Goal: Information Seeking & Learning: Learn about a topic

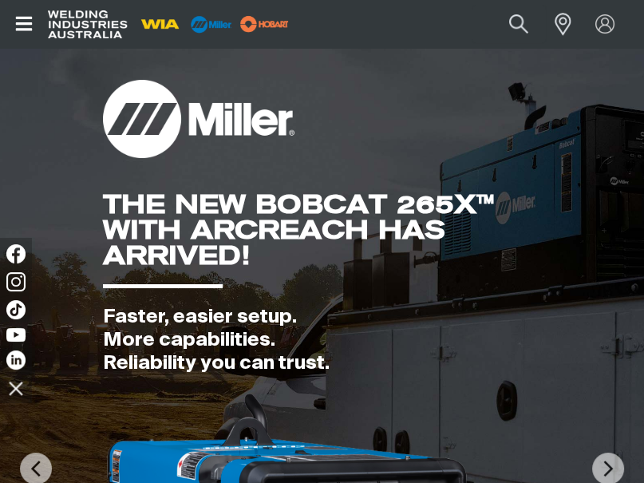
click at [24, 22] on icon "Open top menu" at bounding box center [23, 24] width 17 height 14
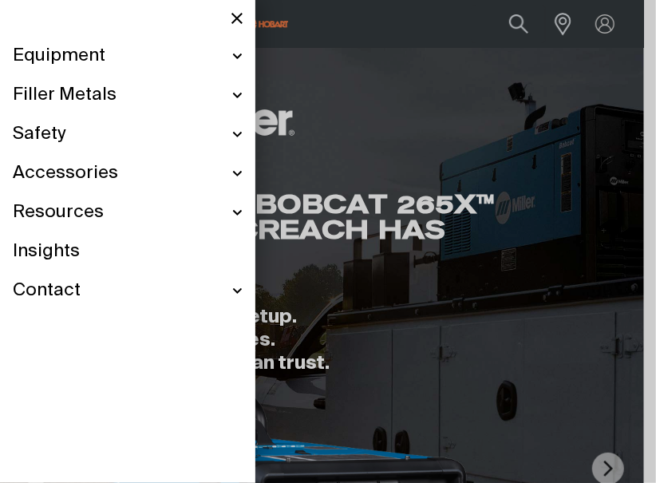
click at [129, 252] on link "Insights" at bounding box center [128, 251] width 230 height 39
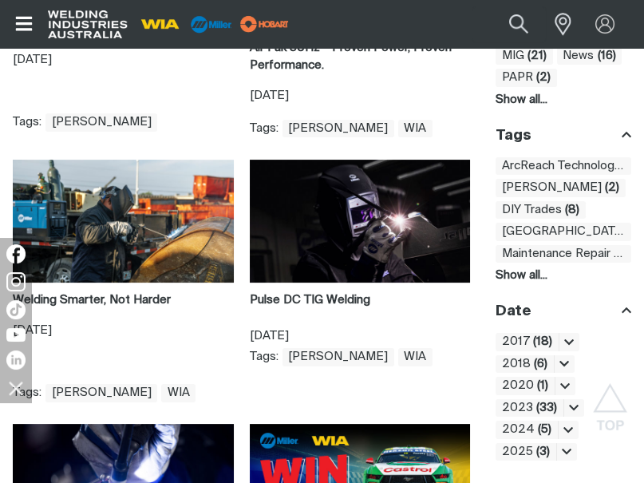
scroll to position [559, 0]
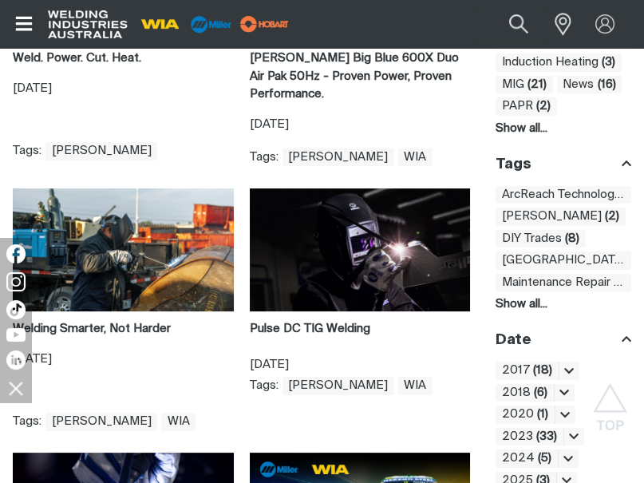
scroll to position [239, 0]
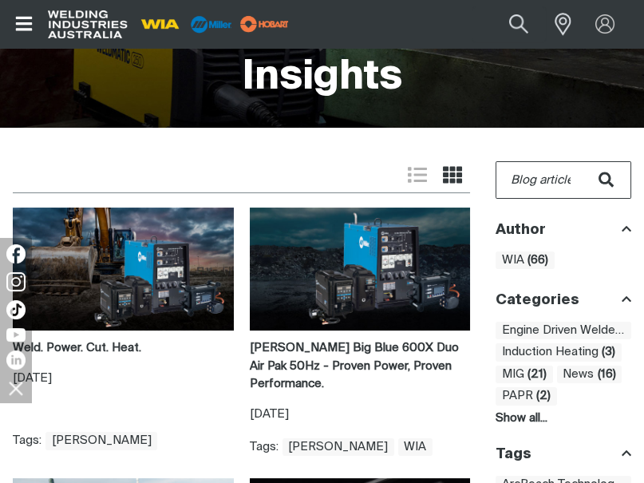
click at [539, 170] on input "Blog search" at bounding box center [563, 180] width 134 height 36
type input "Ironpro"
click at [581, 161] on button "Search in blog articles" at bounding box center [606, 180] width 50 height 38
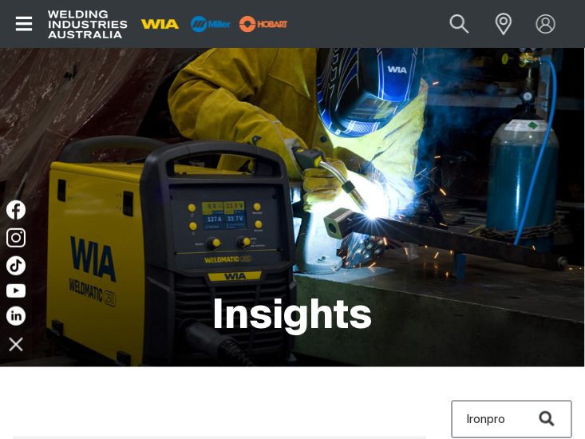
click at [22, 22] on icon "Open top menu" at bounding box center [24, 23] width 23 height 19
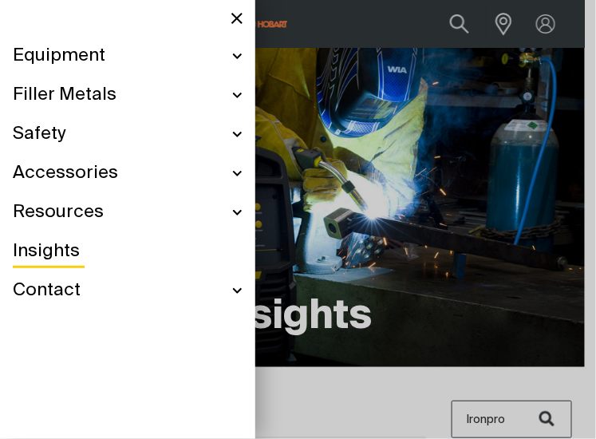
click at [105, 260] on link "Insights" at bounding box center [128, 251] width 230 height 39
click at [86, 217] on span "Resources" at bounding box center [58, 212] width 91 height 23
click at [66, 255] on span "Insights" at bounding box center [46, 251] width 67 height 23
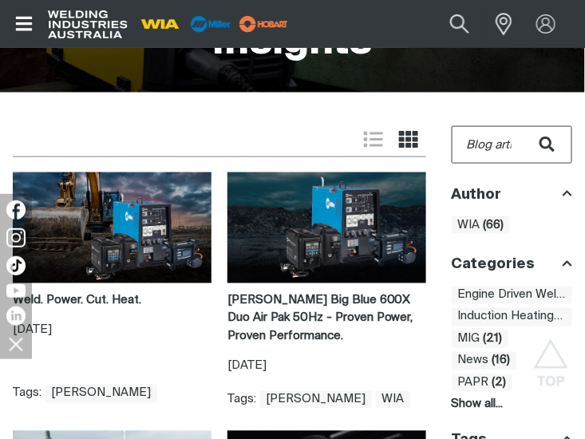
scroll to position [72, 0]
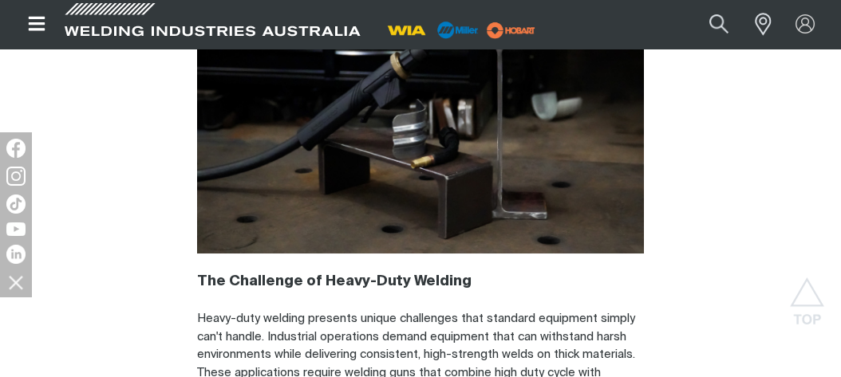
scroll to position [1377, 0]
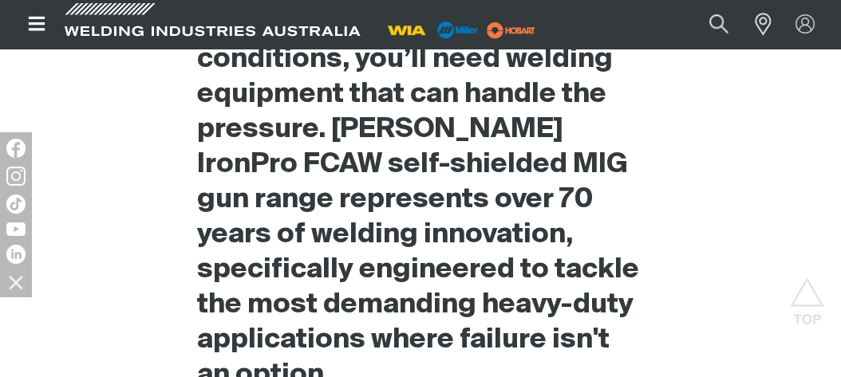
scroll to position [942, 0]
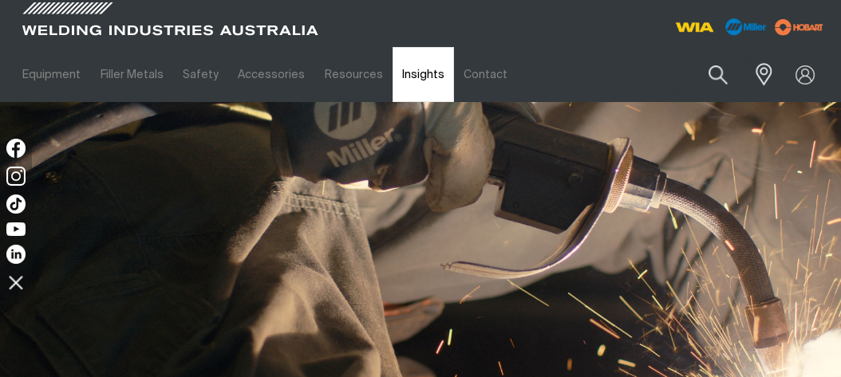
click at [403, 76] on link "Insights" at bounding box center [423, 74] width 61 height 55
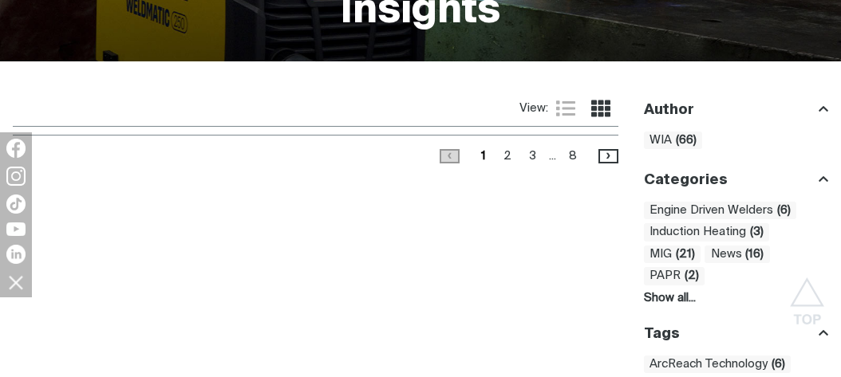
scroll to position [362, 0]
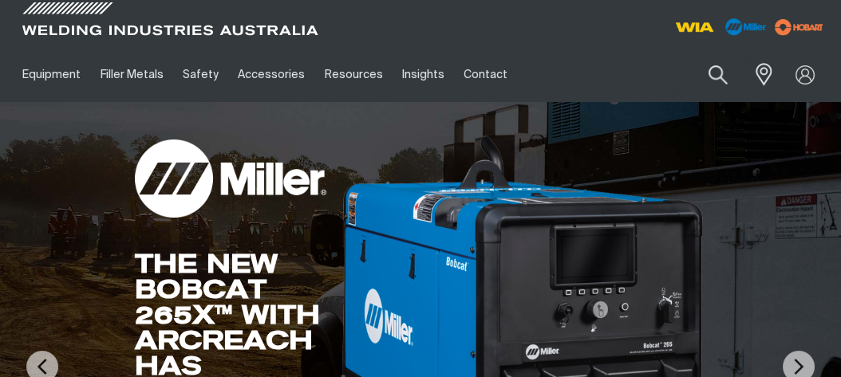
click at [412, 70] on link "Insights" at bounding box center [423, 74] width 61 height 55
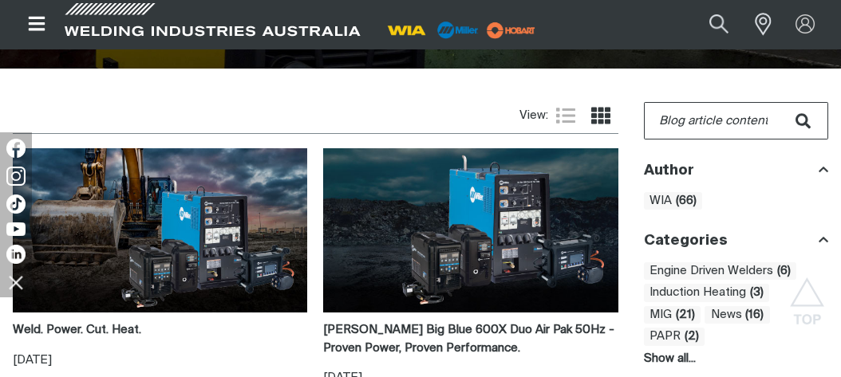
scroll to position [435, 0]
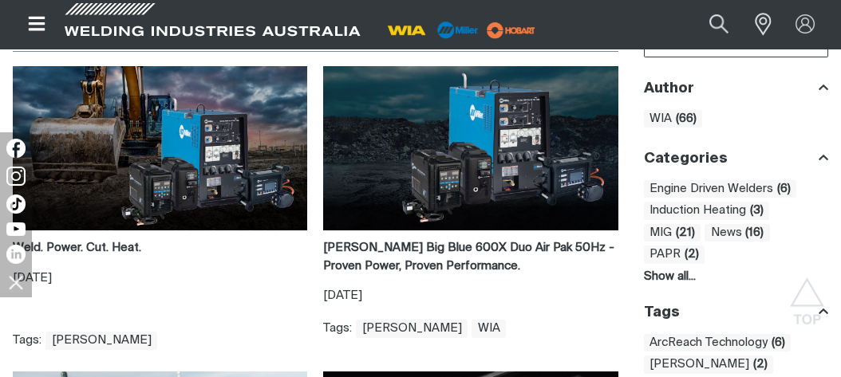
click at [206, 183] on img at bounding box center [160, 148] width 294 height 164
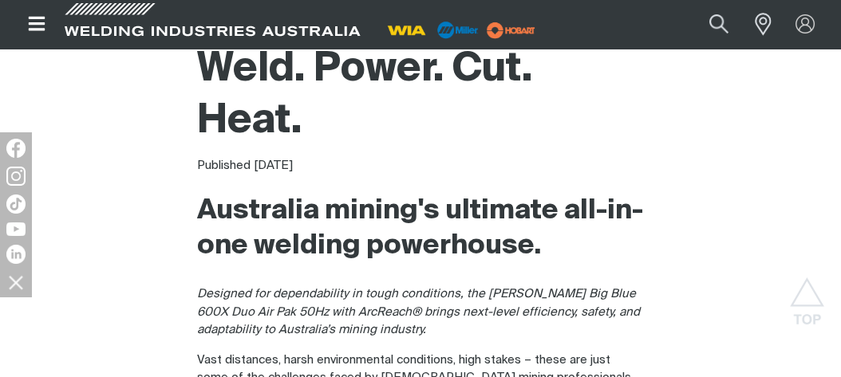
scroll to position [434, 0]
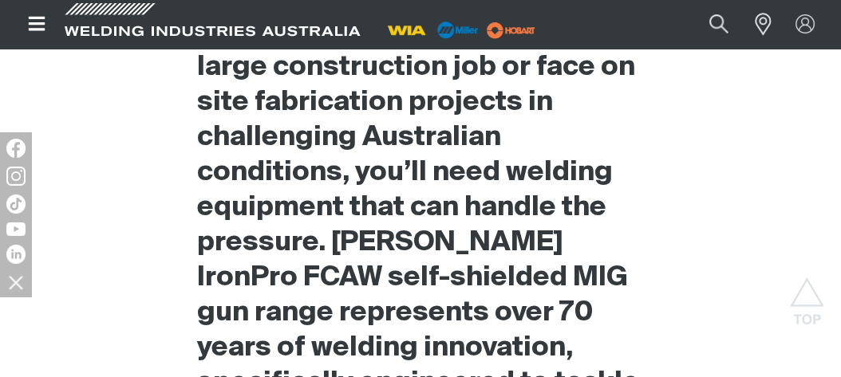
scroll to position [724, 0]
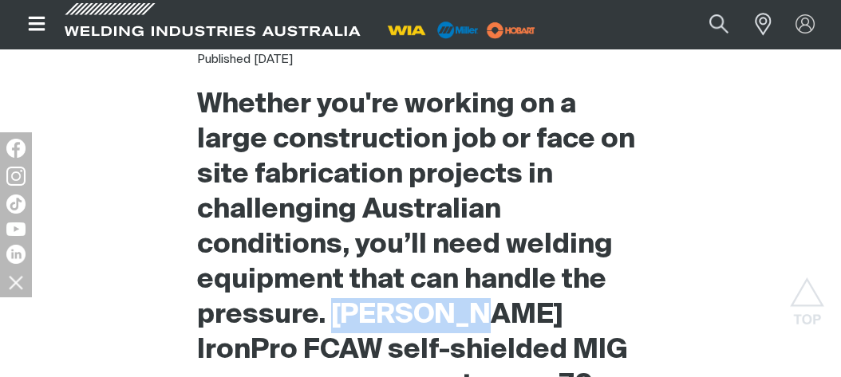
drag, startPoint x: 337, startPoint y: 308, endPoint x: 460, endPoint y: 329, distance: 124.6
click at [460, 329] on h2 "Whether you're working on a large construction job or face on site fabrication …" at bounding box center [420, 333] width 447 height 491
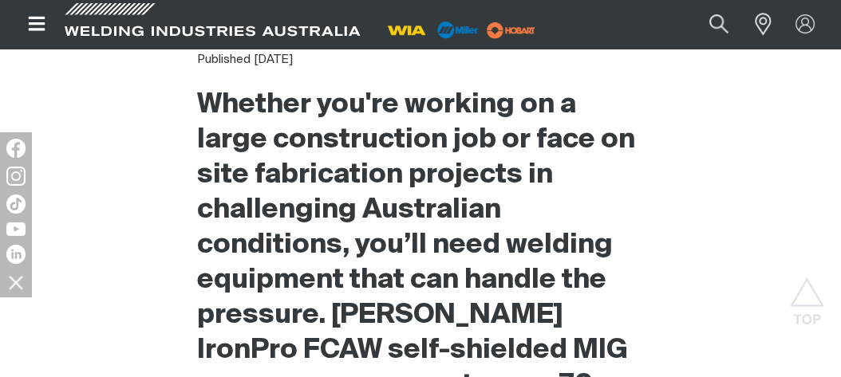
click at [413, 223] on h2 "Whether you're working on a large construction job or face on site fabrication …" at bounding box center [420, 333] width 447 height 491
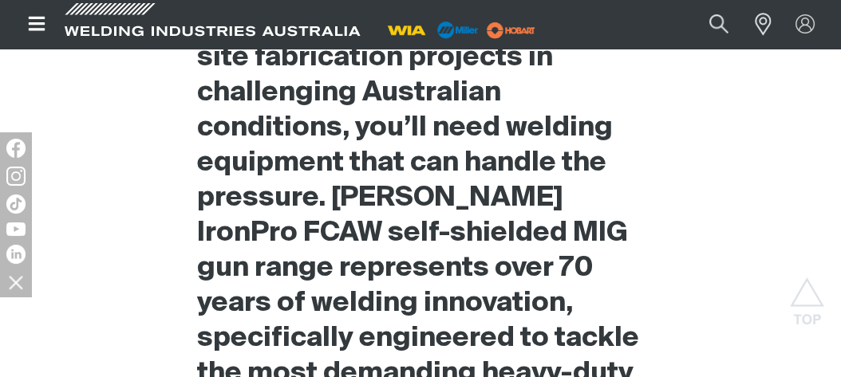
scroll to position [790, 0]
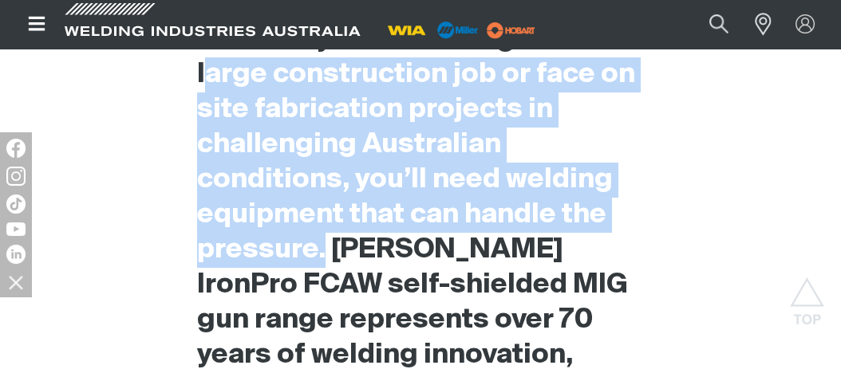
drag, startPoint x: 326, startPoint y: 248, endPoint x: 205, endPoint y: 81, distance: 206.4
click at [205, 81] on h2 "Whether you're working on a large construction job or face on site fabrication …" at bounding box center [420, 267] width 447 height 491
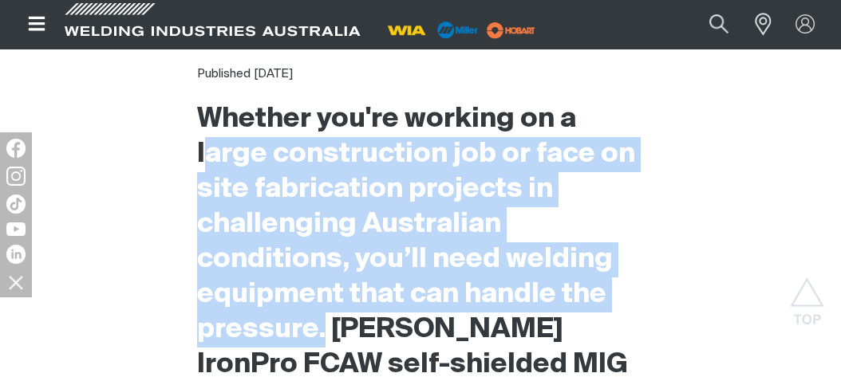
scroll to position [572, 0]
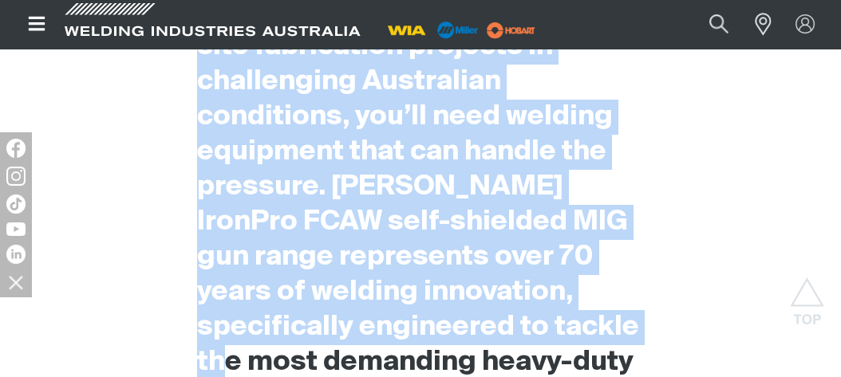
scroll to position [945, 0]
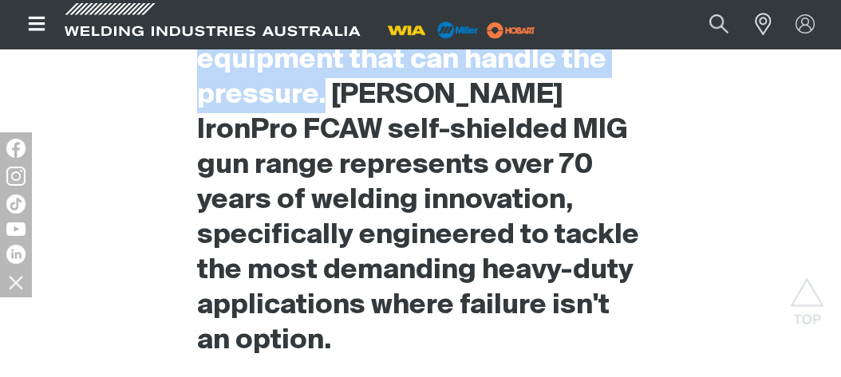
drag, startPoint x: 201, startPoint y: 248, endPoint x: 323, endPoint y: 91, distance: 199.0
click at [323, 91] on h2 "Whether you're working on a large construction job or face on site fabrication …" at bounding box center [420, 113] width 447 height 491
copy h2 "Whether you're working on a large construction job or face on site fabrication …"
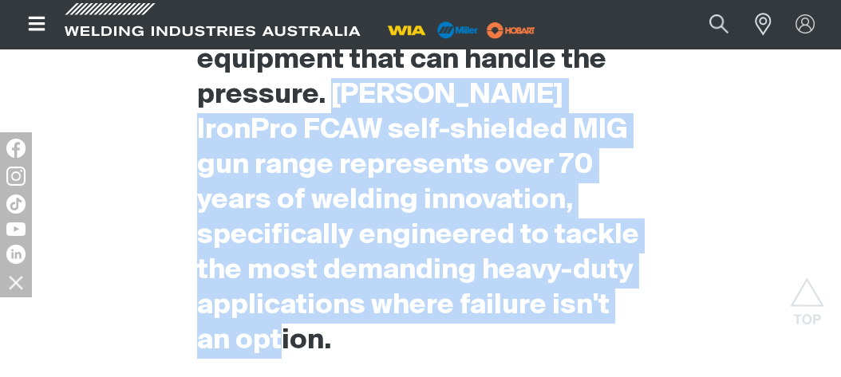
drag, startPoint x: 374, startPoint y: 341, endPoint x: 334, endPoint y: 106, distance: 238.7
click at [334, 106] on h2 "Whether you're working on a large construction job or face on site fabrication …" at bounding box center [420, 113] width 447 height 491
drag, startPoint x: 334, startPoint y: 106, endPoint x: 346, endPoint y: 96, distance: 15.8
copy h2 "Bernard’s IronPro FCAW self-shielded MIG gun range represents over 70 years of …"
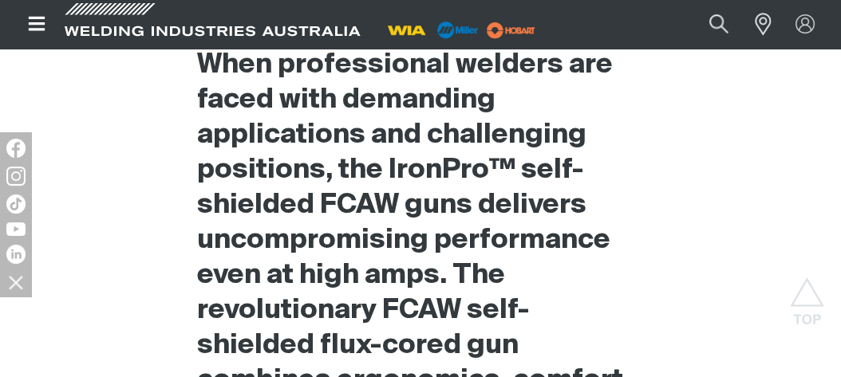
scroll to position [870, 0]
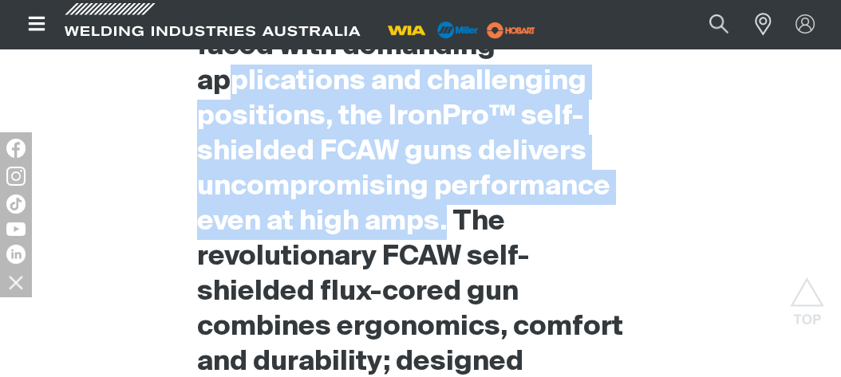
drag, startPoint x: 449, startPoint y: 223, endPoint x: 226, endPoint y: 80, distance: 265.2
click at [226, 80] on h2 "When professional welders are faced with demanding applications and challenging…" at bounding box center [420, 239] width 447 height 491
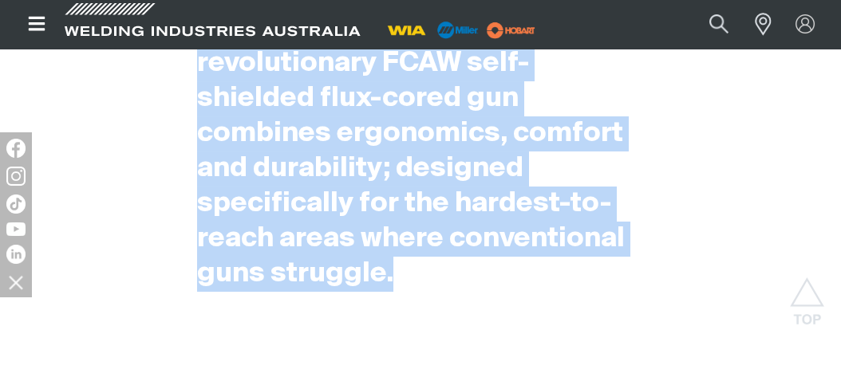
scroll to position [1180, 0]
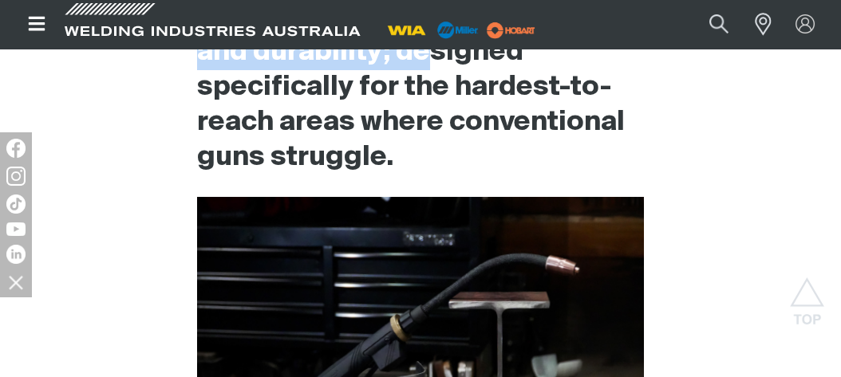
drag, startPoint x: 219, startPoint y: 227, endPoint x: 431, endPoint y: 68, distance: 264.9
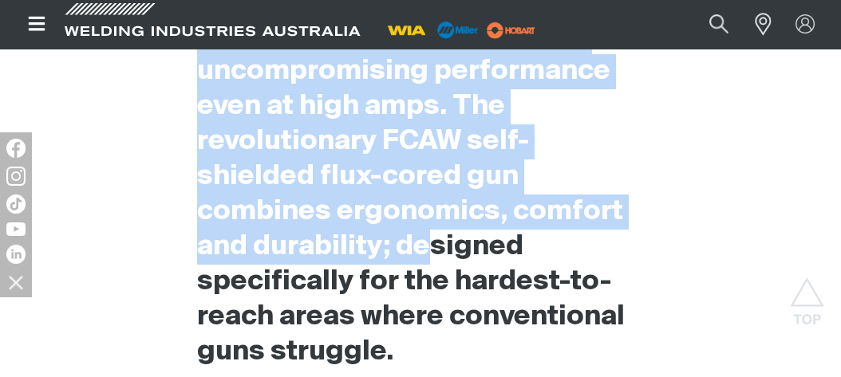
scroll to position [962, 0]
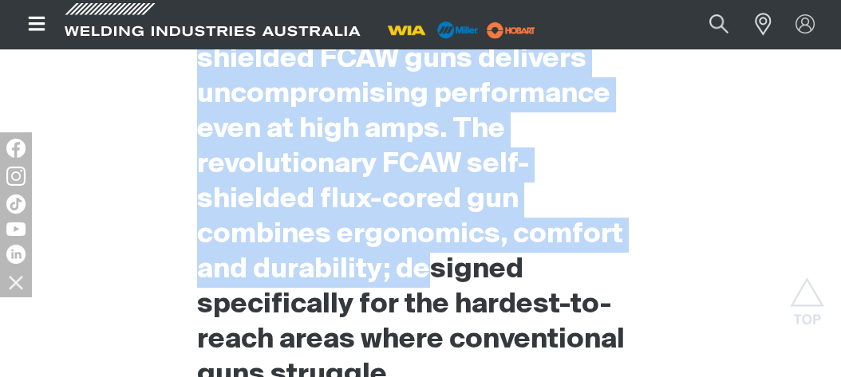
click at [448, 133] on h2 "When professional welders are faced with demanding applications and challenging…" at bounding box center [420, 147] width 447 height 491
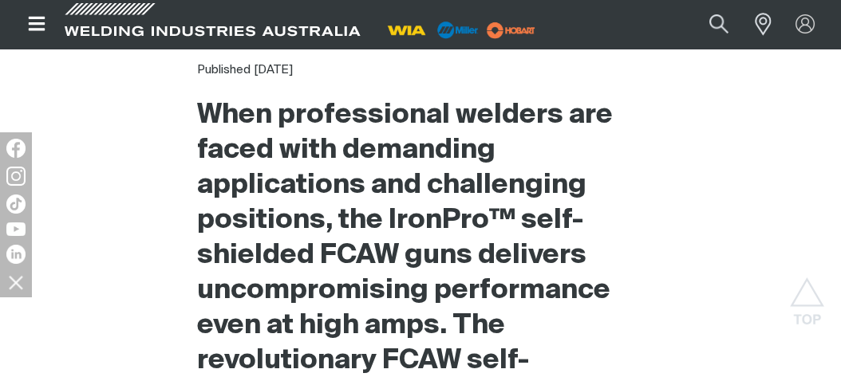
scroll to position [744, 0]
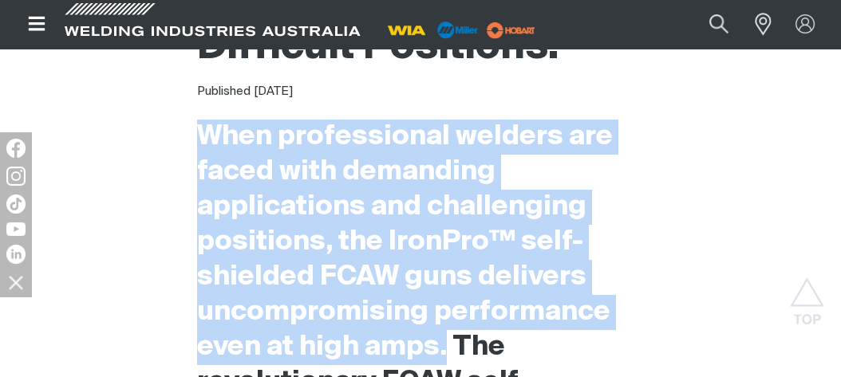
drag, startPoint x: 442, startPoint y: 351, endPoint x: 203, endPoint y: 131, distance: 324.7
click at [203, 131] on h2 "When professional welders are faced with demanding applications and challenging…" at bounding box center [420, 365] width 447 height 491
drag, startPoint x: 203, startPoint y: 131, endPoint x: 311, endPoint y: 205, distance: 130.8
click at [311, 205] on h2 "When professional welders are faced with demanding applications and challenging…" at bounding box center [420, 365] width 447 height 491
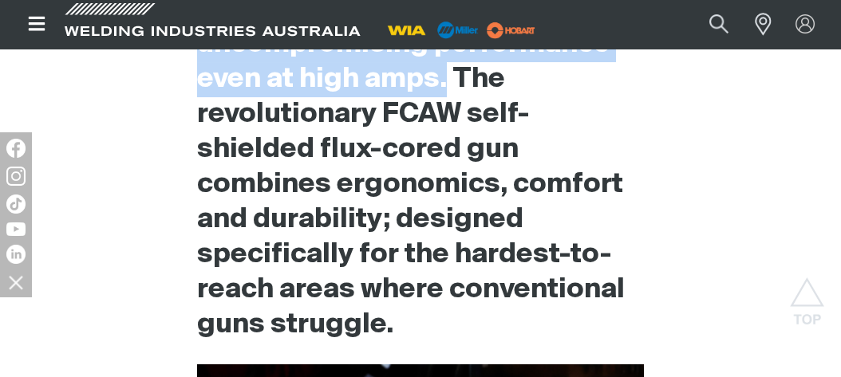
scroll to position [1035, 0]
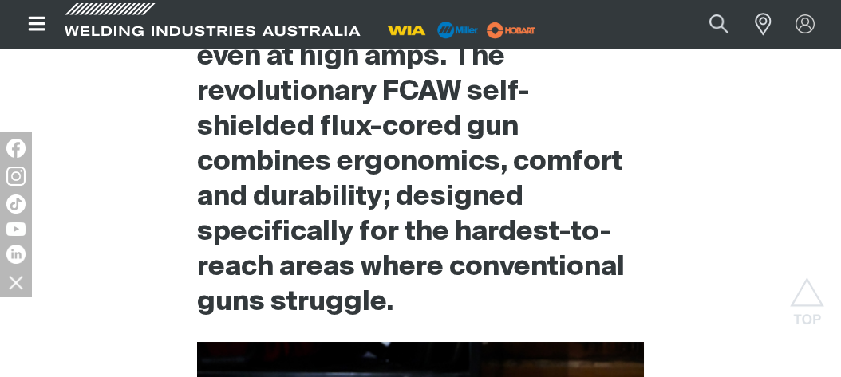
click at [424, 310] on h2 "When professional welders are faced with demanding applications and challenging…" at bounding box center [420, 74] width 447 height 491
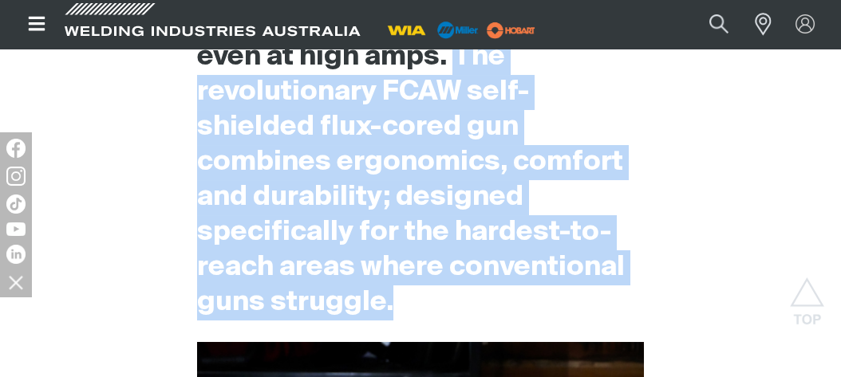
drag, startPoint x: 430, startPoint y: 306, endPoint x: 457, endPoint y: 69, distance: 239.3
click at [458, 69] on h2 "When professional welders are faced with demanding applications and challenging…" at bounding box center [420, 74] width 447 height 491
click at [457, 68] on h2 "When professional welders are faced with demanding applications and challenging…" at bounding box center [420, 74] width 447 height 491
copy h2 "The revolutionary FCAW self-shielded flux-cored gun combines ergonomics, comfor…"
